Goal: Task Accomplishment & Management: Manage account settings

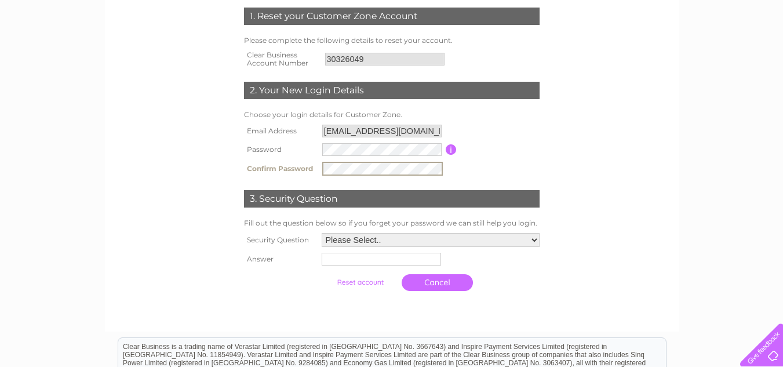
scroll to position [174, 0]
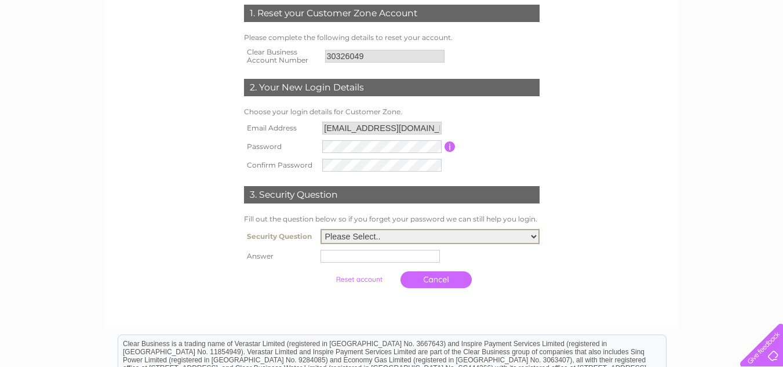
click at [366, 231] on select "Please Select.. In what town or city was your first job? In what town or city d…" at bounding box center [430, 236] width 219 height 15
select select "5"
click at [321, 230] on select "Please Select.. In what town or city was your first job? In what town or city d…" at bounding box center [430, 236] width 219 height 15
click at [378, 251] on td at bounding box center [430, 256] width 225 height 19
click at [379, 254] on input "text" at bounding box center [381, 255] width 119 height 13
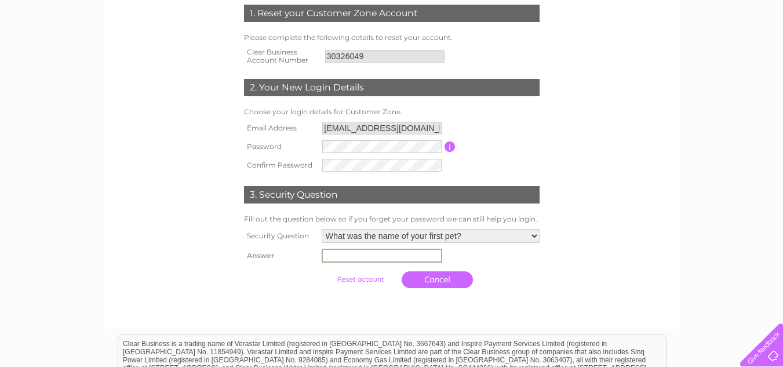
click at [360, 259] on input "text" at bounding box center [382, 256] width 121 height 14
type input "Simba"
click at [374, 280] on input "submit" at bounding box center [360, 279] width 71 height 16
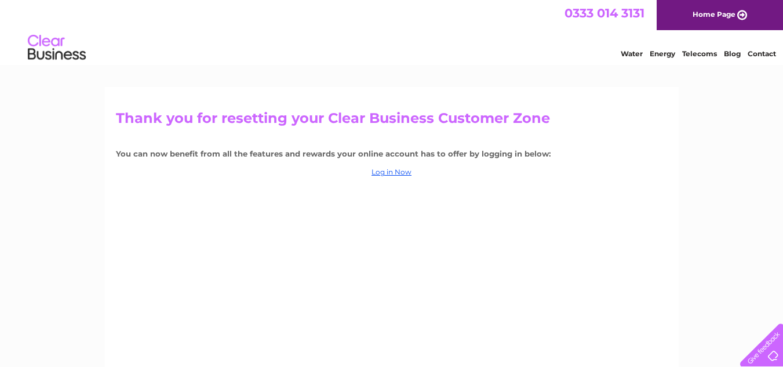
click at [380, 177] on div "Thank you for resetting your Clear Business Customer Zone You can now benefit f…" at bounding box center [392, 249] width 574 height 325
click at [383, 176] on link "Log in Now" at bounding box center [392, 172] width 40 height 9
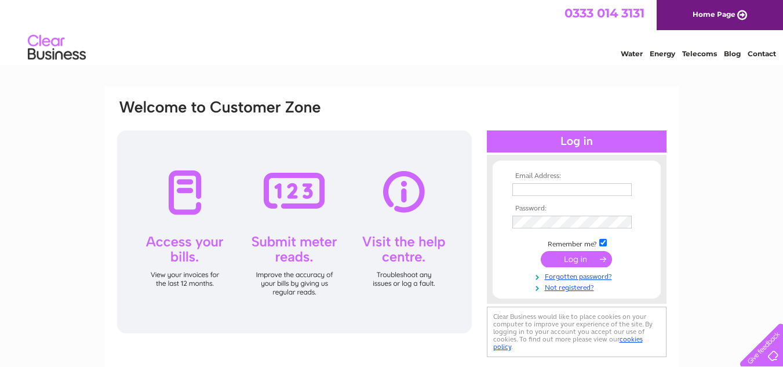
type input "kuldipdosanjh260@gmail.com"
click at [576, 260] on input "submit" at bounding box center [576, 259] width 71 height 16
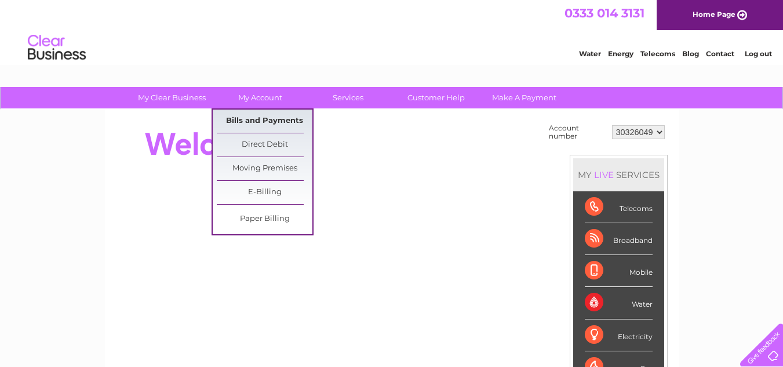
click at [270, 120] on link "Bills and Payments" at bounding box center [265, 121] width 96 height 23
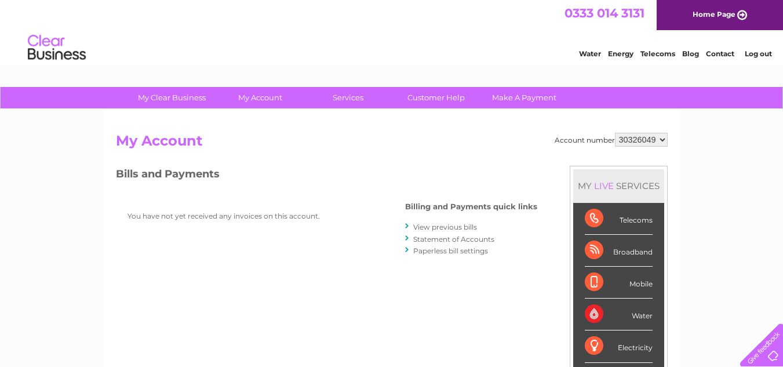
click at [440, 226] on link "View previous bills" at bounding box center [445, 227] width 64 height 9
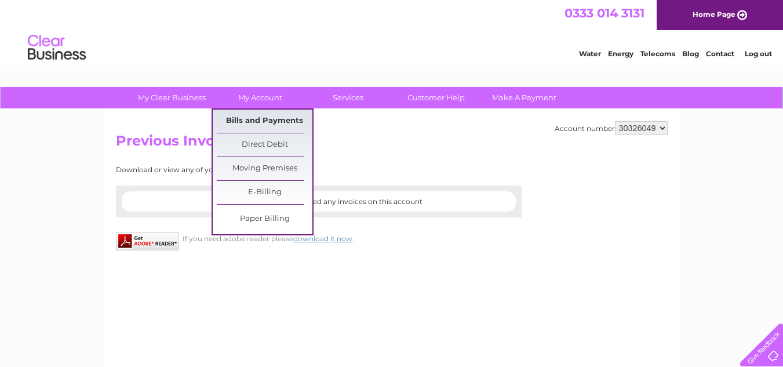
click at [278, 120] on link "Bills and Payments" at bounding box center [265, 121] width 96 height 23
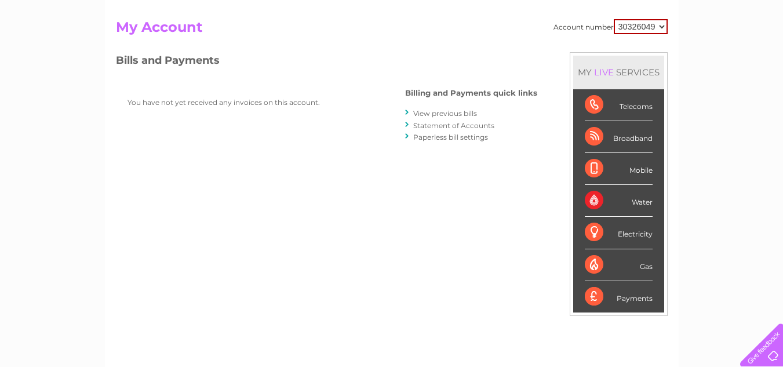
scroll to position [116, 0]
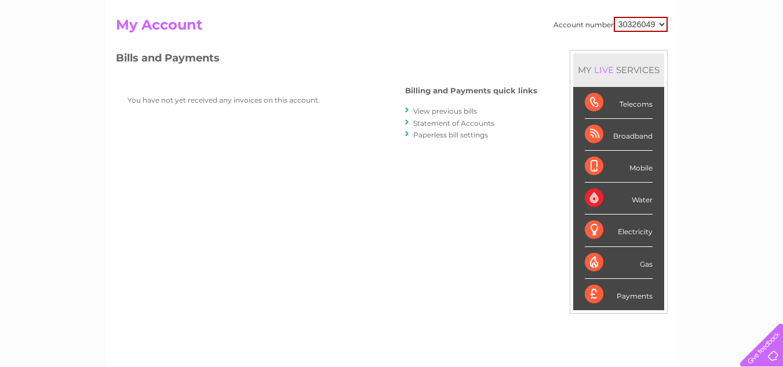
click at [633, 201] on div "Water" at bounding box center [619, 199] width 68 height 32
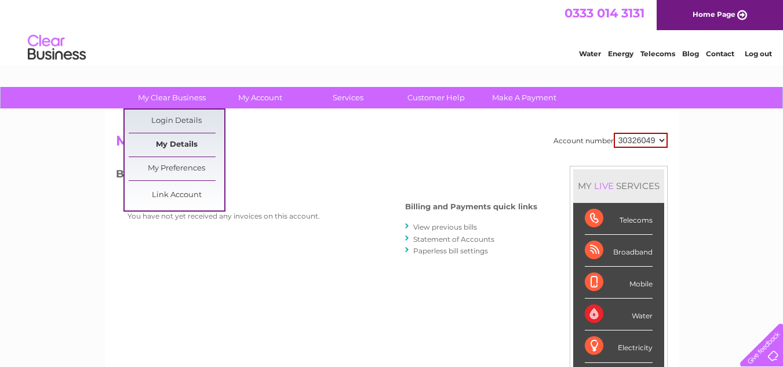
click at [188, 147] on link "My Details" at bounding box center [177, 144] width 96 height 23
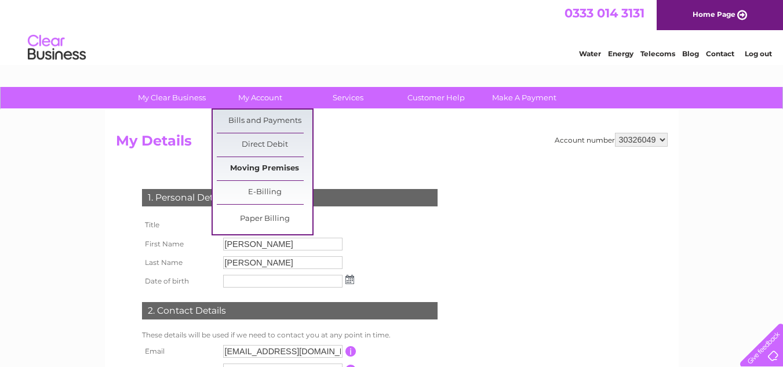
click at [277, 166] on link "Moving Premises" at bounding box center [265, 168] width 96 height 23
click at [271, 188] on link "E-Billing" at bounding box center [265, 192] width 96 height 23
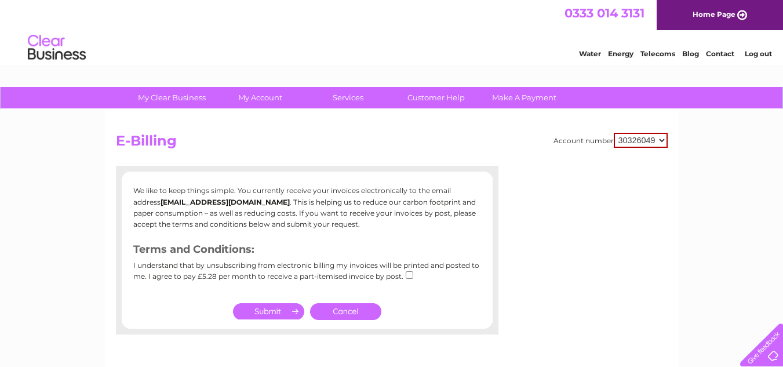
click at [408, 273] on input "checkbox" at bounding box center [410, 275] width 8 height 8
checkbox input "true"
click at [286, 308] on input "submit" at bounding box center [268, 311] width 71 height 16
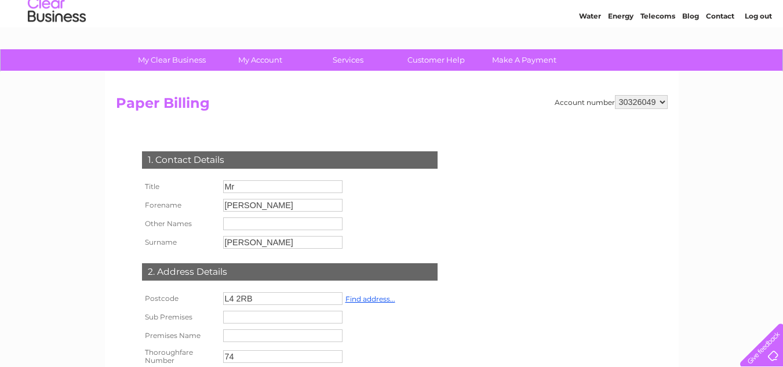
scroll to position [37, 0]
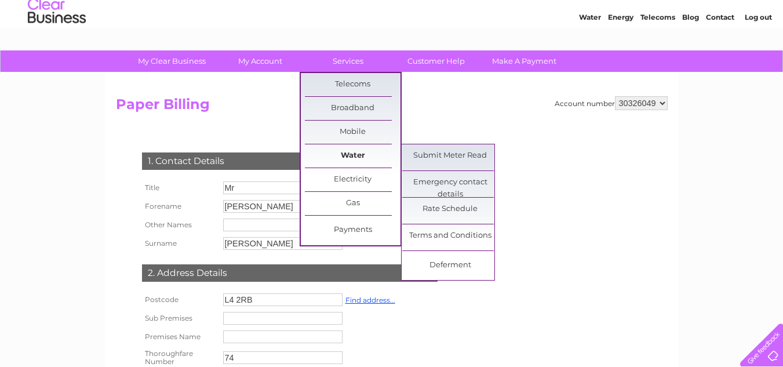
click at [357, 154] on link "Water" at bounding box center [353, 155] width 96 height 23
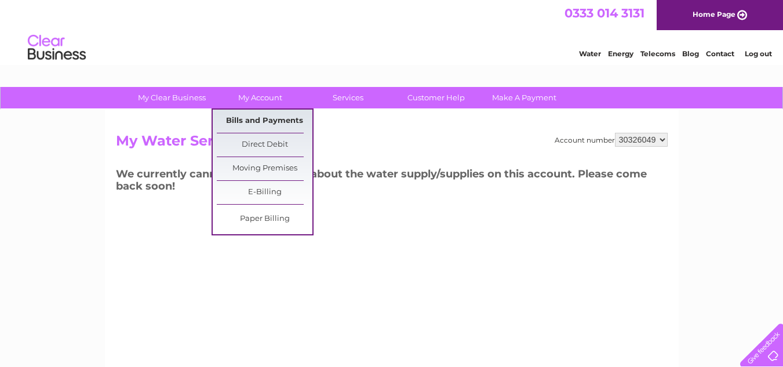
click at [257, 118] on link "Bills and Payments" at bounding box center [265, 121] width 96 height 23
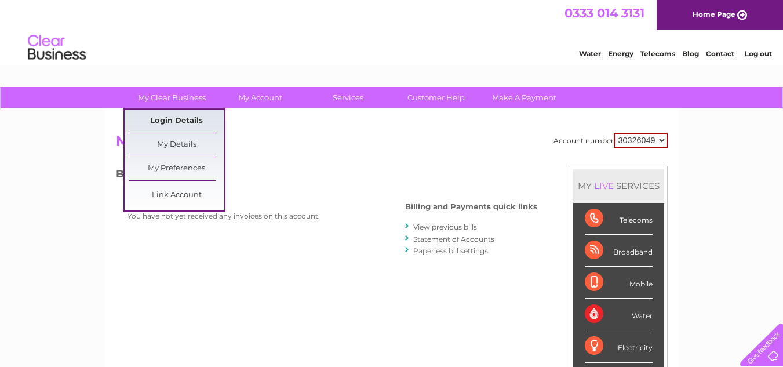
click at [188, 123] on link "Login Details" at bounding box center [177, 121] width 96 height 23
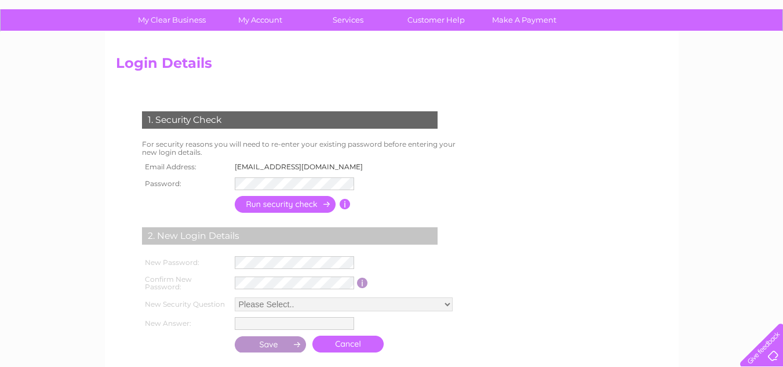
scroll to position [58, 0]
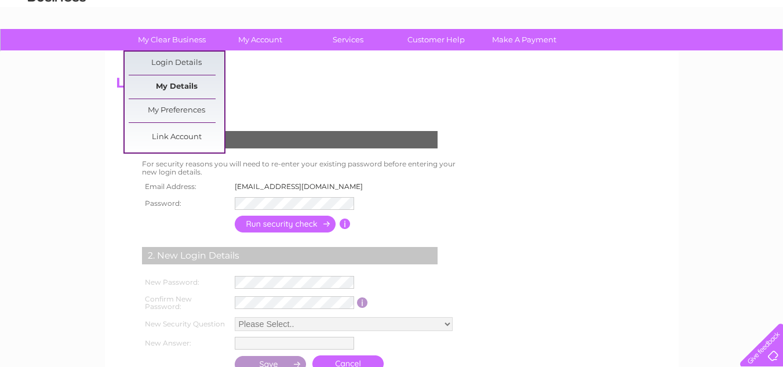
click at [183, 81] on link "My Details" at bounding box center [177, 86] width 96 height 23
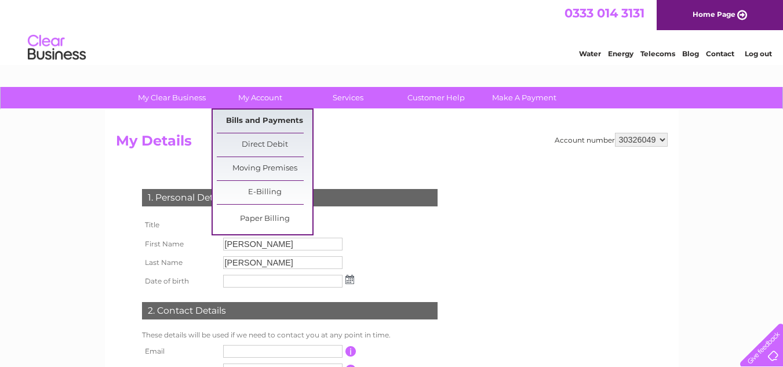
click at [299, 120] on link "Bills and Payments" at bounding box center [265, 121] width 96 height 23
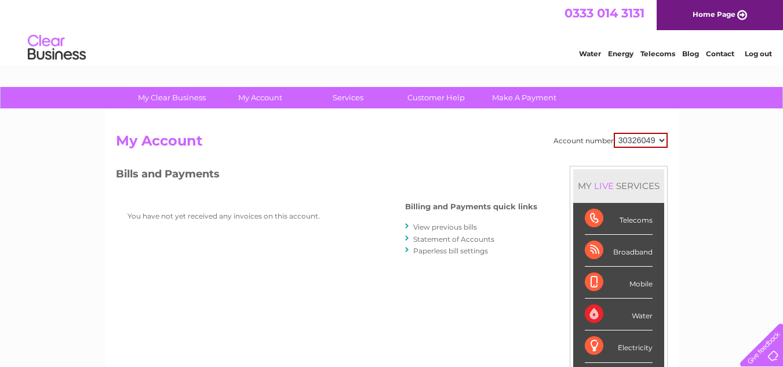
drag, startPoint x: 789, startPoint y: 23, endPoint x: 782, endPoint y: 9, distance: 16.1
click at [456, 238] on link "Statement of Accounts" at bounding box center [453, 239] width 81 height 9
